Goal: Find specific page/section: Find specific page/section

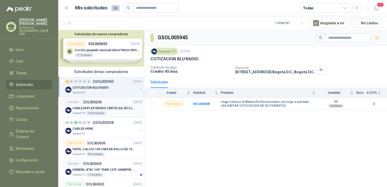
click at [104, 108] on p "CABLE DUPLEX NEGRO CENTELSA 2X12 (COLOR NEGRO)" at bounding box center [104, 108] width 63 height 5
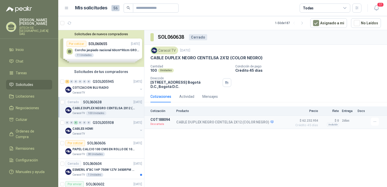
click at [106, 126] on div "CABLES HDMI" at bounding box center [106, 129] width 66 height 6
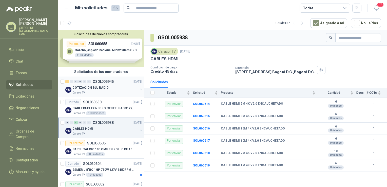
click at [101, 85] on div "COTIZACION BLU RADIO" at bounding box center [106, 88] width 66 height 6
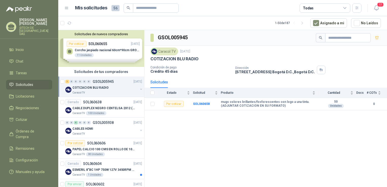
click at [89, 90] on div "COTIZACION BLU RADIO" at bounding box center [106, 88] width 66 height 6
